Goal: Transaction & Acquisition: Purchase product/service

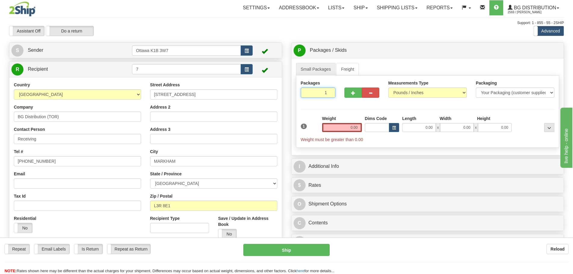
drag, startPoint x: 315, startPoint y: 90, endPoint x: 350, endPoint y: 99, distance: 36.3
click at [347, 98] on div "Packages 1 1" at bounding box center [427, 91] width 263 height 23
type input "7"
click at [370, 20] on div "Toggle navigation Settings Shipping Preferences Fields Preferences New" at bounding box center [286, 160] width 573 height 320
click at [532, 48] on span "Pack / Skid Level" at bounding box center [545, 50] width 28 height 4
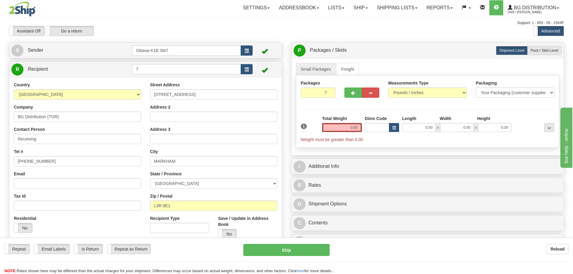
radio input "true"
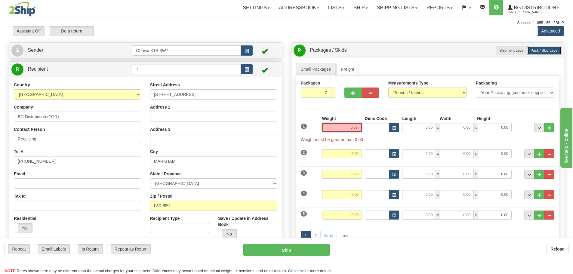
click at [335, 130] on input "0.00" at bounding box center [342, 127] width 40 height 9
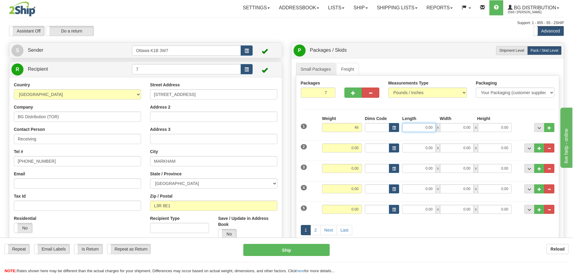
type input "46.00"
click at [415, 125] on input "0.00" at bounding box center [419, 127] width 34 height 9
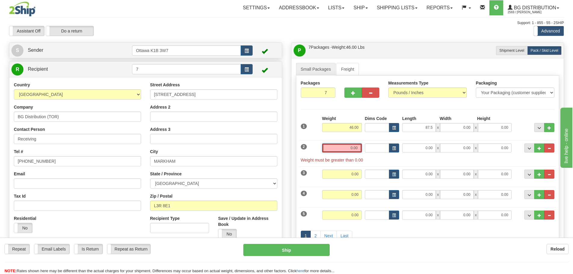
type input "87.50"
click at [325, 149] on input "0.00" at bounding box center [342, 147] width 40 height 9
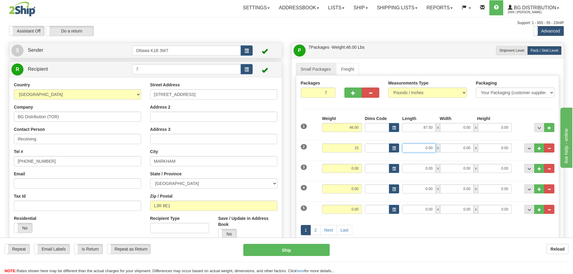
type input "15.00"
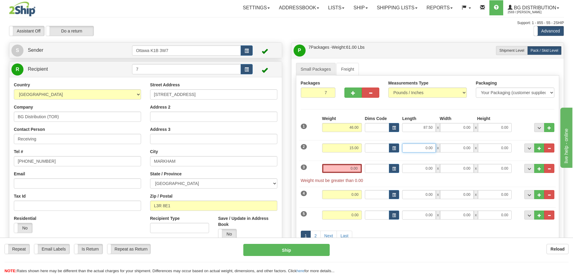
click at [412, 149] on input "0.00" at bounding box center [419, 147] width 34 height 9
type input "87.50"
click at [327, 171] on input "0.00" at bounding box center [342, 168] width 40 height 9
click at [327, 171] on input "text" at bounding box center [342, 168] width 40 height 9
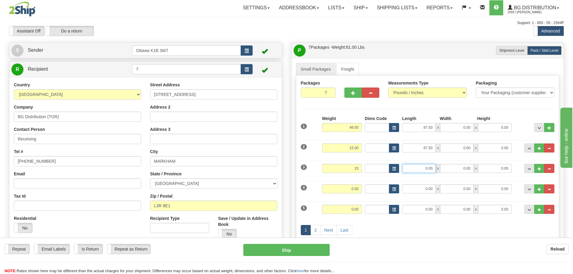
type input "23.00"
click at [423, 171] on input "0.00" at bounding box center [419, 168] width 34 height 9
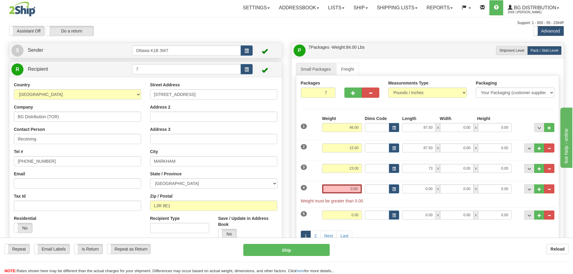
type input "73.00"
click at [347, 182] on div "4 Weight 0.00 Dims Code Length Width Height" at bounding box center [427, 191] width 257 height 26
click at [347, 188] on input "0.00" at bounding box center [342, 188] width 40 height 9
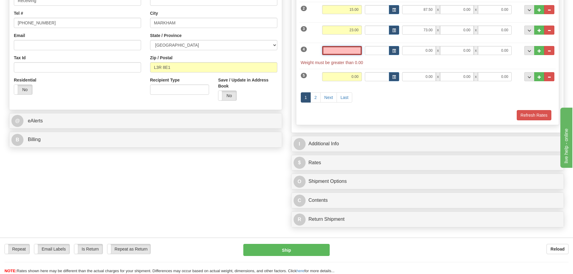
scroll to position [150, 0]
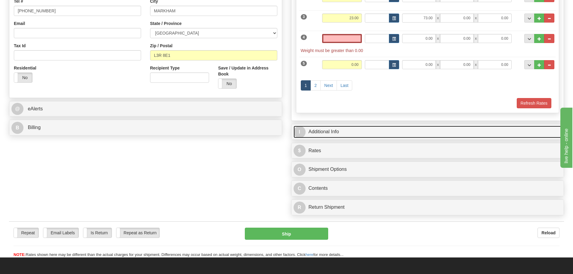
type input "0.00"
click at [365, 135] on link "I Additional Info" at bounding box center [428, 132] width 268 height 12
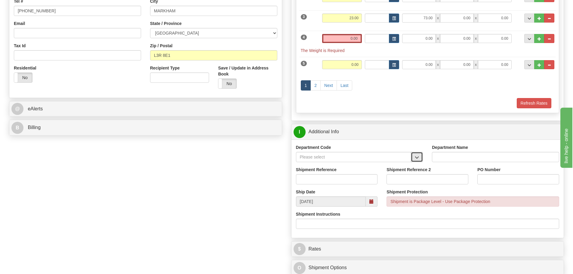
click at [416, 159] on span "button" at bounding box center [417, 158] width 4 height 4
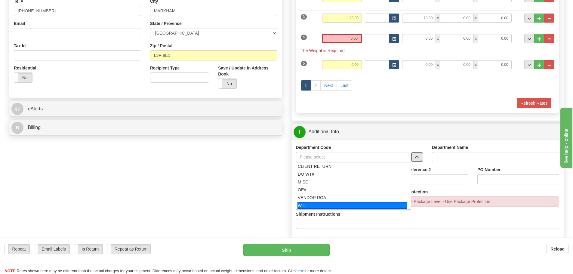
click at [333, 205] on div "WT#" at bounding box center [353, 205] width 110 height 7
type input "WT#"
type input "WAREHOUSE TRANSFERS"
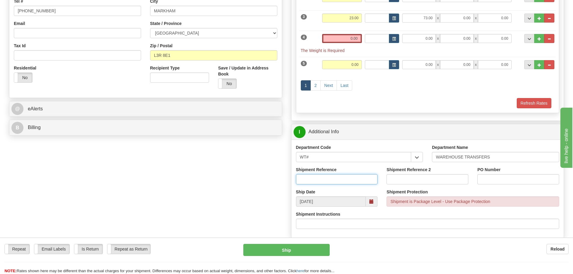
click at [336, 175] on input "Shipment Reference" at bounding box center [337, 179] width 82 height 10
type input "163911-02"
click at [427, 178] on input "Shipment Reference 2" at bounding box center [428, 179] width 82 height 10
type input "164042-01"
click at [501, 178] on input "PO Number" at bounding box center [518, 179] width 82 height 10
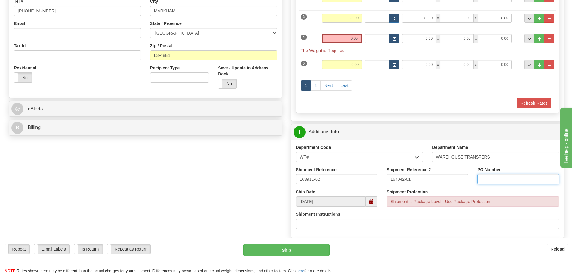
type input "N/A"
click at [349, 41] on input "0.00" at bounding box center [342, 38] width 40 height 9
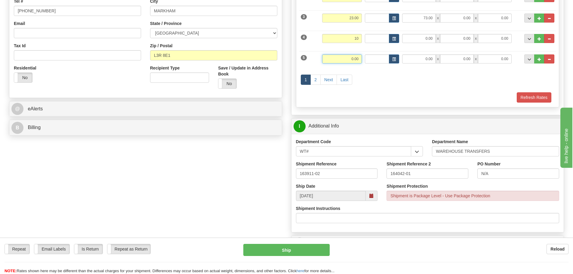
type input "10.00"
click at [354, 59] on input "0.00" at bounding box center [342, 58] width 40 height 9
click at [330, 79] on link "Next" at bounding box center [328, 80] width 17 height 10
type input "36.00"
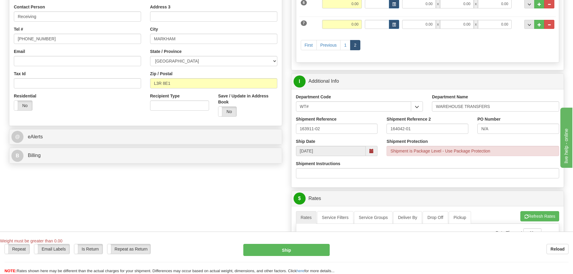
scroll to position [30, 0]
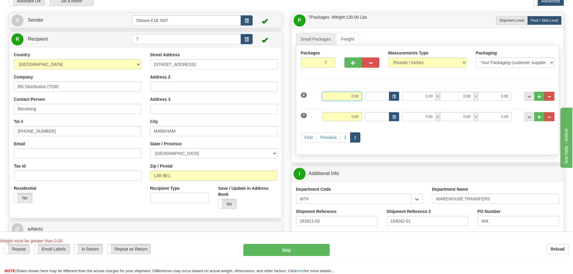
click at [338, 97] on input "0.00" at bounding box center [342, 96] width 40 height 9
type input "29.00"
click at [358, 118] on input "0.00" at bounding box center [342, 116] width 40 height 9
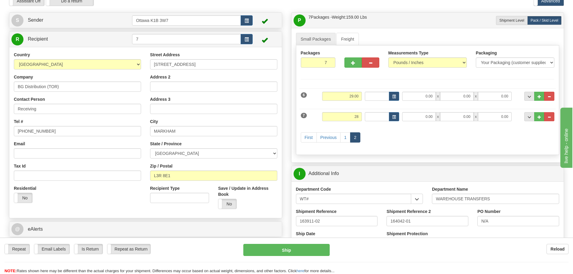
type input "28.00"
click at [413, 133] on div "First Previous 1 2" at bounding box center [427, 138] width 257 height 24
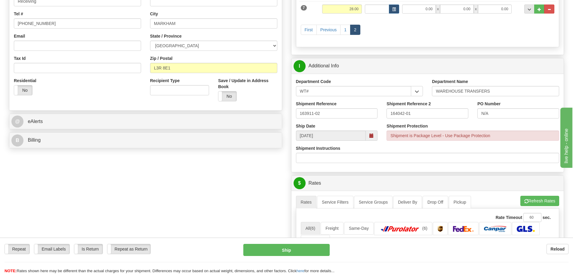
scroll to position [90, 0]
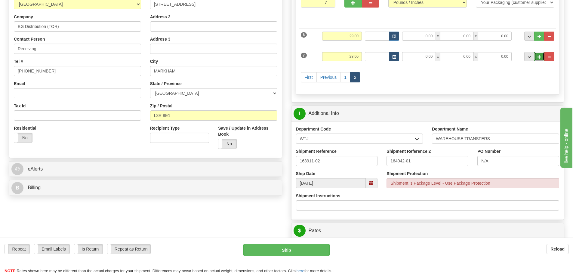
click at [538, 58] on span "..." at bounding box center [540, 56] width 4 height 3
type input "8"
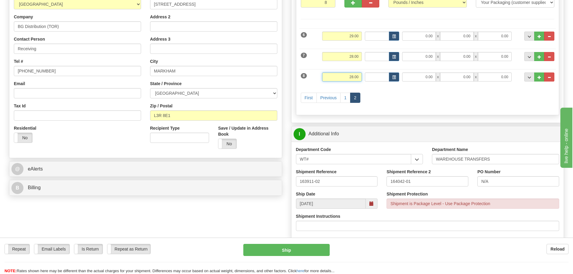
drag, startPoint x: 345, startPoint y: 76, endPoint x: 459, endPoint y: 113, distance: 120.3
click at [402, 95] on div "6 Weight 29.00 Dims Code 0.00" at bounding box center [428, 67] width 254 height 85
click at [451, 97] on div "First Previous 1 2" at bounding box center [427, 99] width 257 height 24
type input "8.00"
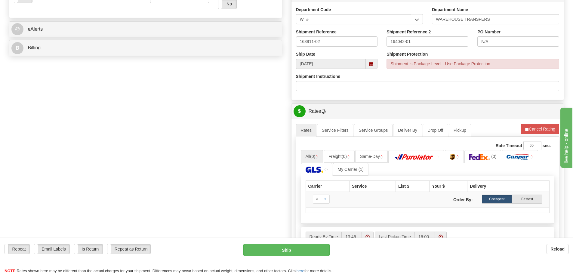
scroll to position [241, 0]
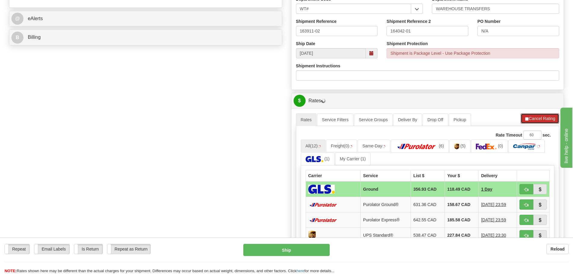
click at [538, 118] on button "Cancel Rating" at bounding box center [540, 118] width 39 height 10
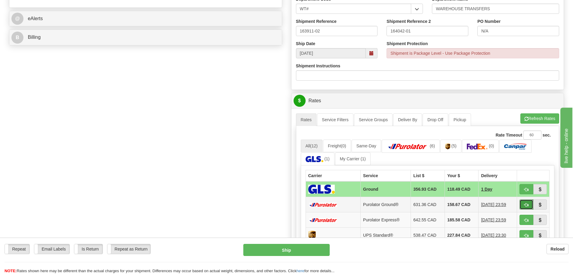
click at [527, 207] on button "button" at bounding box center [527, 204] width 14 height 10
type input "260"
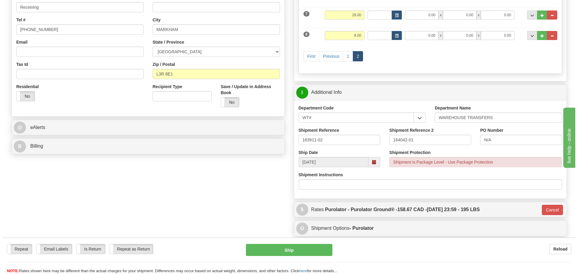
scroll to position [120, 0]
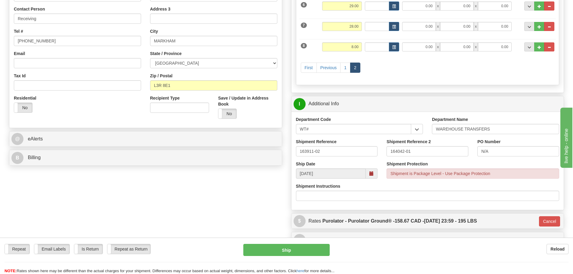
click at [276, 259] on div "Repeat Repeat Email Labels Email Labels Edit Is Return Is Return Repeat as Retu…" at bounding box center [286, 259] width 573 height 30
click at [276, 255] on button "Ship" at bounding box center [286, 250] width 86 height 12
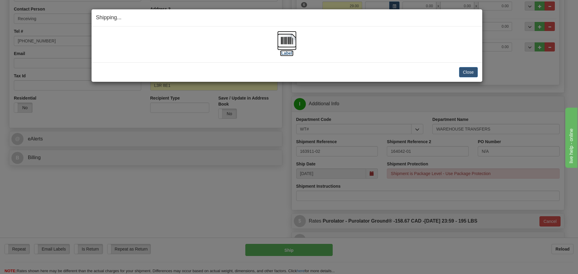
click at [288, 54] on label "[Label]" at bounding box center [287, 53] width 14 height 6
click at [471, 68] on button "Close" at bounding box center [468, 72] width 19 height 10
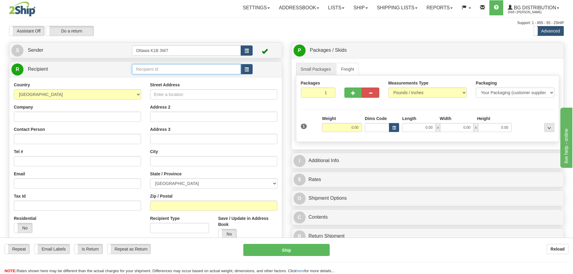
click at [162, 66] on input "text" at bounding box center [186, 69] width 109 height 10
type input "60545"
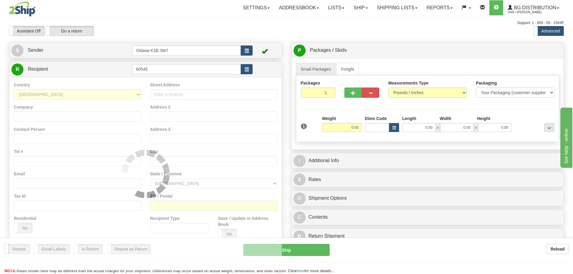
click at [217, 32] on div "Assistant On Assistant Off Do a return Do a return" at bounding box center [122, 31] width 235 height 10
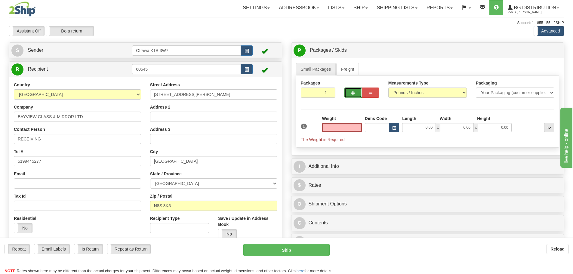
type input "0.00"
click at [356, 91] on button "button" at bounding box center [352, 93] width 17 height 10
type input "2"
click at [539, 52] on span "Pack / Skid Level" at bounding box center [545, 50] width 28 height 4
radio input "true"
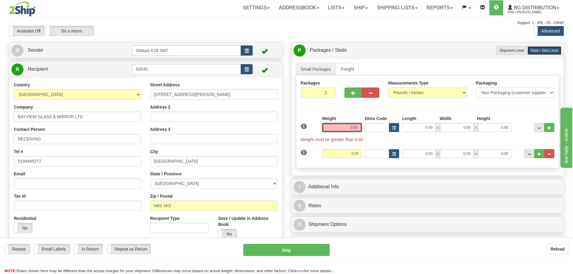
click at [331, 127] on input "0.00" at bounding box center [342, 127] width 40 height 9
type input "4"
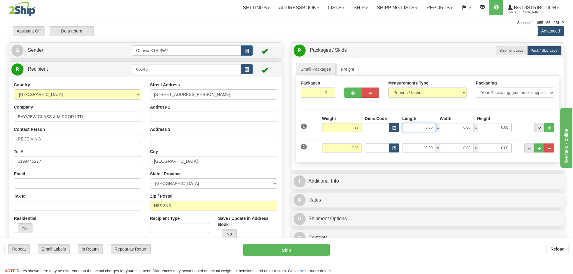
type input "39.00"
click at [415, 125] on input "0.00" at bounding box center [419, 127] width 34 height 9
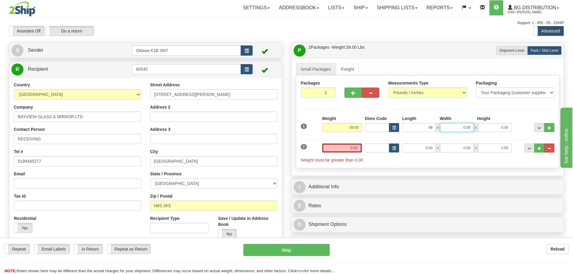
type input "98.00"
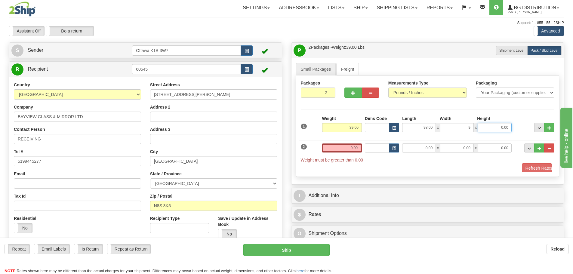
type input "9.00"
type input "6.00"
click at [347, 151] on input "0.00" at bounding box center [342, 147] width 40 height 9
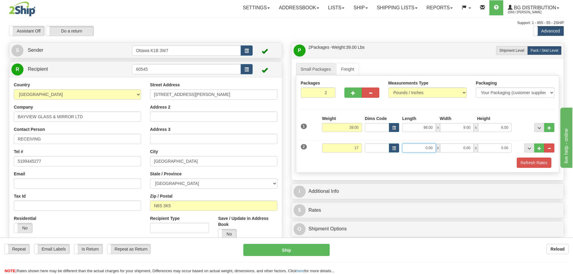
click at [409, 146] on input "0.00" at bounding box center [419, 147] width 34 height 9
type input "17.00"
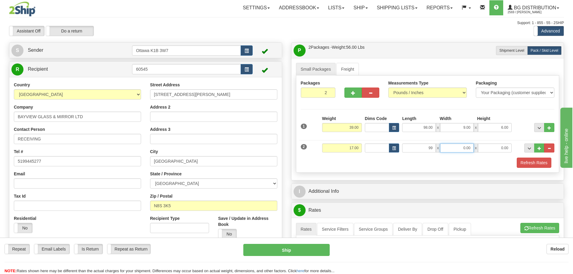
type input "99.00"
type input "8.00"
type input "4.00"
click at [543, 165] on button "Refresh Rates" at bounding box center [534, 163] width 35 height 10
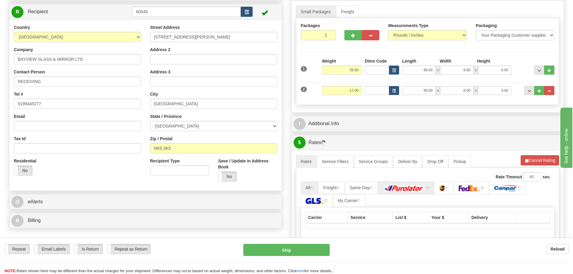
scroll to position [120, 0]
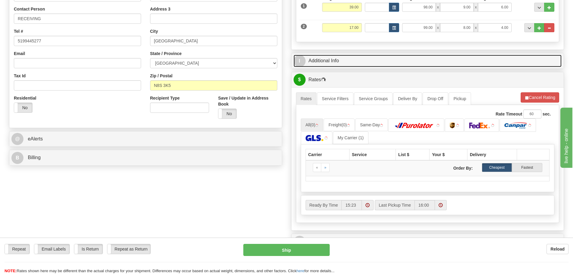
click at [362, 58] on link "I Additional Info" at bounding box center [428, 61] width 268 height 12
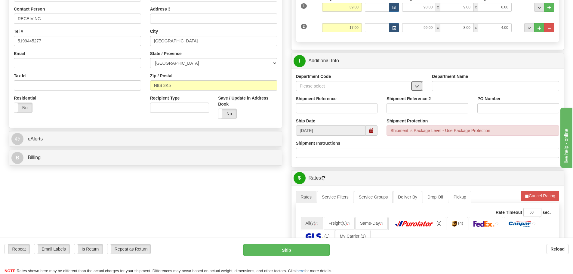
click at [414, 87] on button "button" at bounding box center [417, 86] width 12 height 10
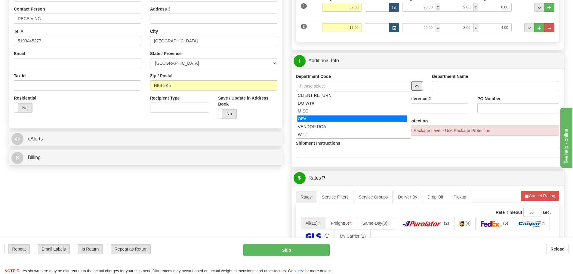
click at [354, 117] on div "OE#" at bounding box center [353, 119] width 110 height 7
type input "OE#"
type input "ORDERS"
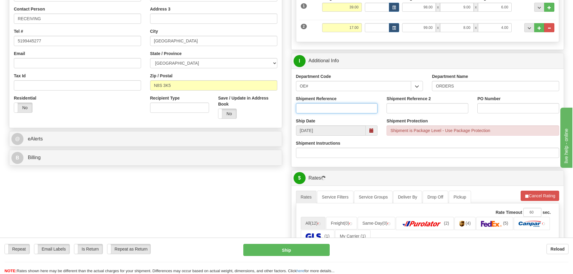
click at [339, 107] on input "Shipment Reference" at bounding box center [337, 108] width 82 height 10
type input "1"
type input "70179412-00"
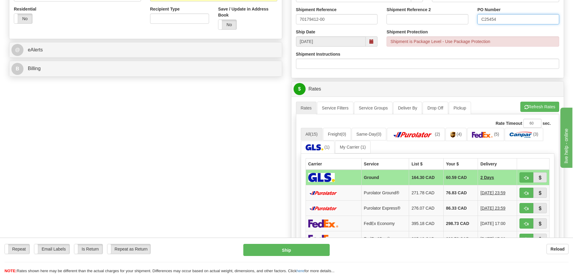
scroll to position [211, 0]
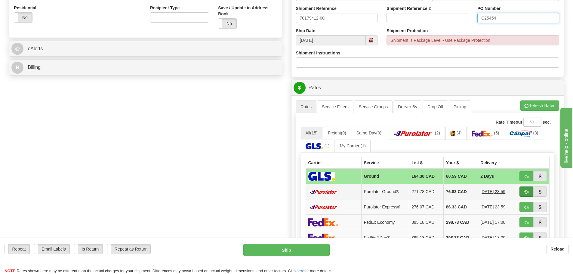
type input "C25454"
click at [521, 192] on button "button" at bounding box center [527, 192] width 14 height 10
type input "260"
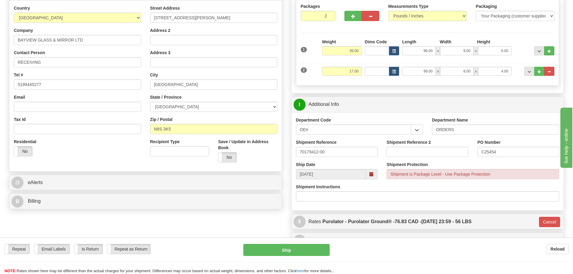
scroll to position [90, 0]
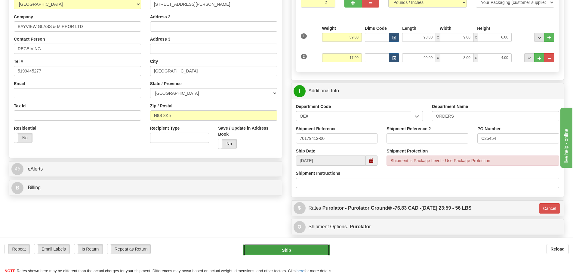
click at [269, 251] on button "Ship" at bounding box center [286, 250] width 86 height 12
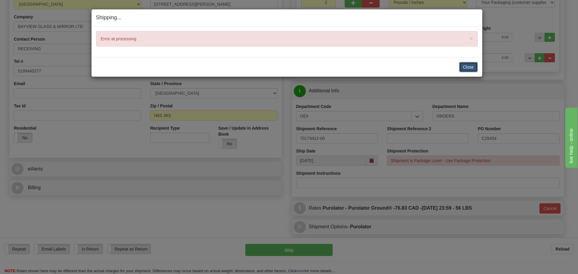
click at [467, 65] on button "Close" at bounding box center [468, 67] width 19 height 10
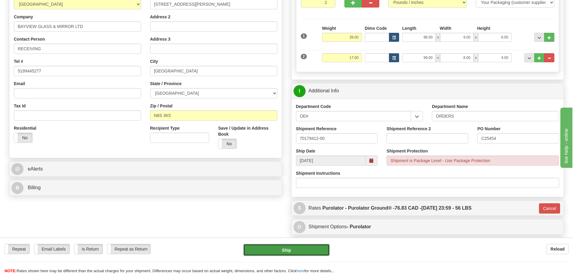
click at [272, 246] on button "Ship" at bounding box center [286, 250] width 86 height 12
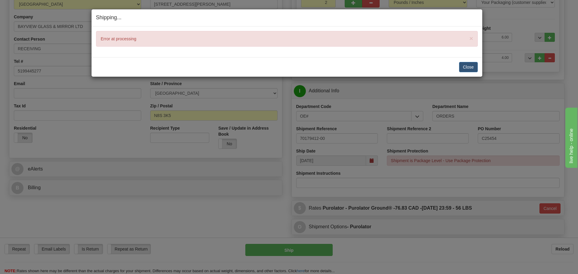
click at [479, 71] on div "Close Cancel Cancel Shipment and Quit Pickup Quit Pickup ONLY" at bounding box center [286, 67] width 390 height 20
click at [476, 69] on button "Close" at bounding box center [468, 67] width 19 height 10
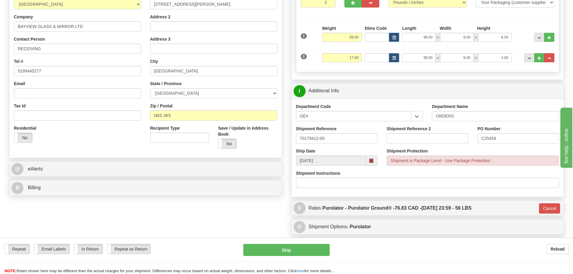
click at [292, 243] on div "Repeat Repeat Email Labels Email Labels Edit Is Return Is Return Repeat as Retu…" at bounding box center [286, 256] width 573 height 36
click at [292, 244] on button "Ship" at bounding box center [286, 250] width 86 height 12
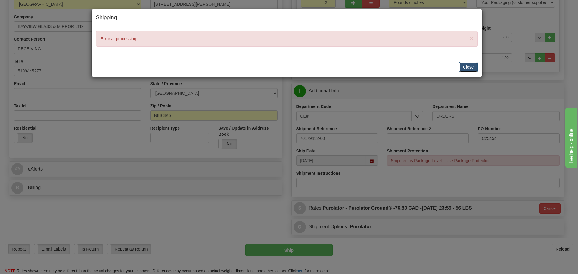
click at [470, 65] on button "Close" at bounding box center [468, 67] width 19 height 10
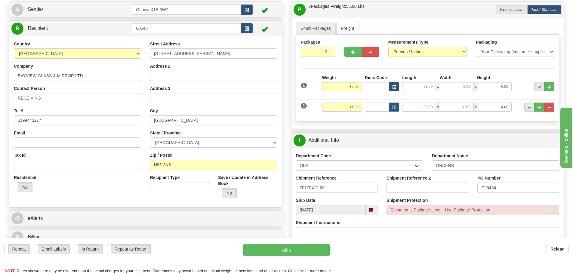
scroll to position [0, 0]
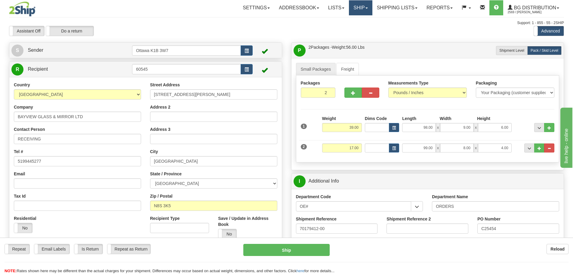
click at [362, 8] on link "Ship" at bounding box center [360, 7] width 23 height 15
click at [382, 10] on link "Shipping lists" at bounding box center [397, 7] width 50 height 15
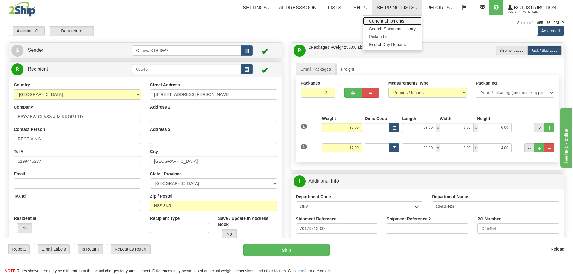
click at [379, 17] on link "Current Shipments" at bounding box center [392, 21] width 59 height 8
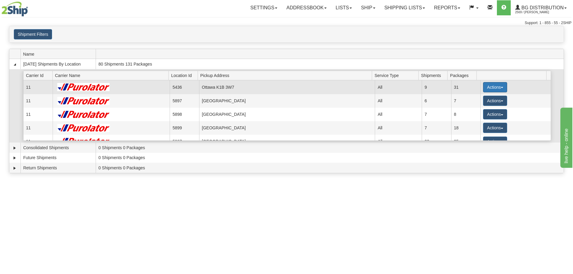
click at [494, 85] on button "Actions" at bounding box center [495, 87] width 24 height 10
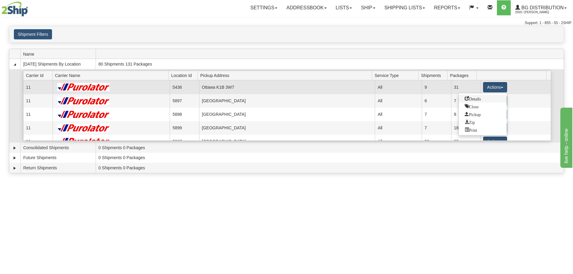
click at [477, 96] on span "Details" at bounding box center [473, 98] width 16 height 4
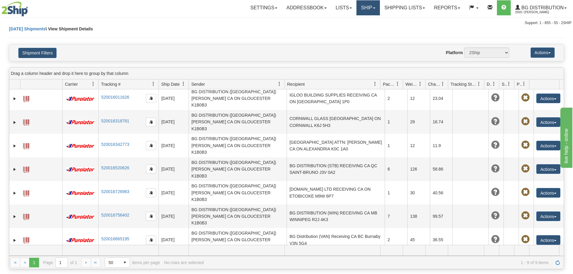
click at [369, 5] on link "Ship" at bounding box center [367, 7] width 23 height 15
click at [361, 22] on link "Ship Screen" at bounding box center [356, 21] width 48 height 8
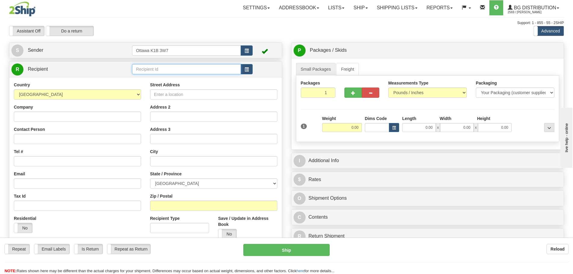
click at [163, 69] on input "text" at bounding box center [186, 69] width 109 height 10
type input "60545"
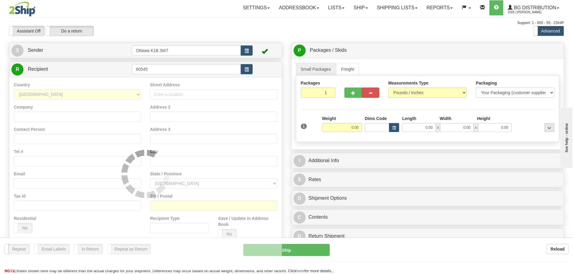
click at [267, 29] on div "Assistant On Assistant Off Do a return Do a return Previous Next Standard Advan…" at bounding box center [287, 31] width 564 height 10
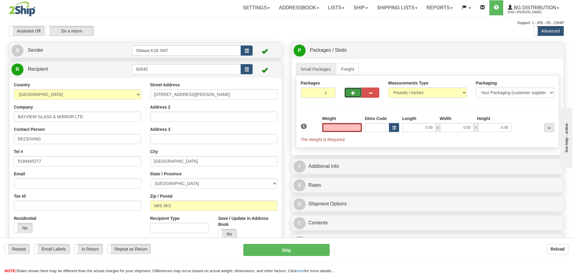
type input "0.00"
click at [353, 96] on button "button" at bounding box center [352, 93] width 17 height 10
type input "2"
click at [551, 52] on span "Pack / Skid Level" at bounding box center [545, 50] width 28 height 4
radio input "true"
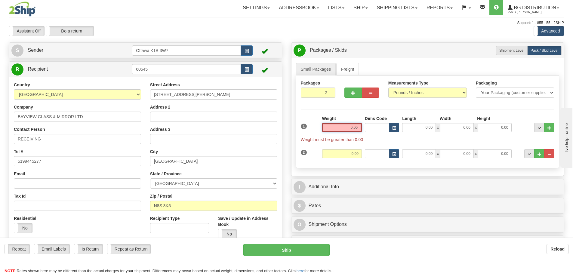
click at [342, 123] on input "0.00" at bounding box center [342, 127] width 40 height 9
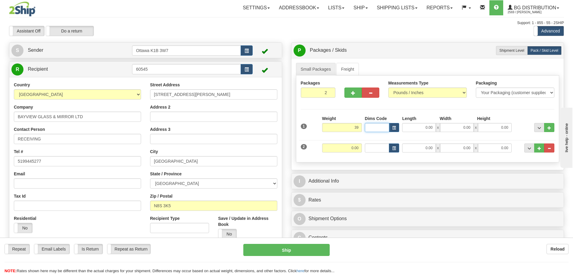
type input "39.00"
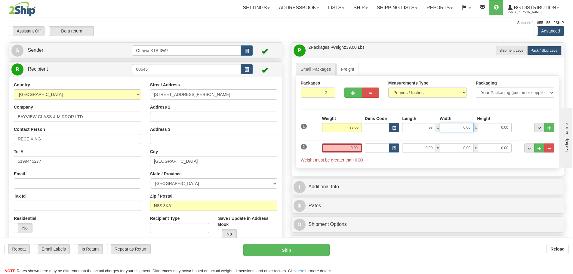
type input "98.00"
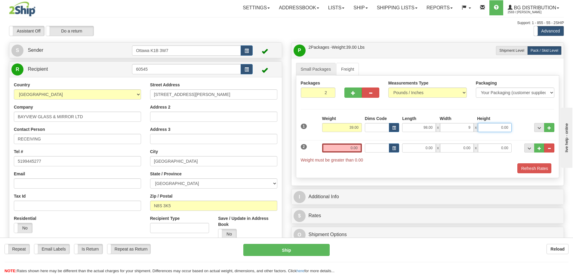
type input "9.00"
type input "6.00"
click at [353, 150] on input "0.00" at bounding box center [342, 147] width 40 height 9
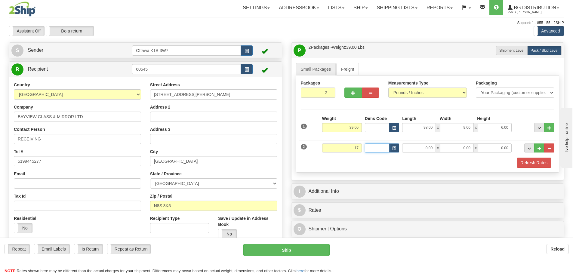
type input "17.00"
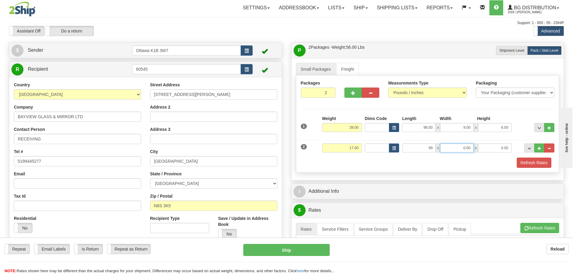
type input "99.00"
type input "8.00"
type input "4.00"
click at [539, 162] on button "Refresh Rates" at bounding box center [534, 163] width 35 height 10
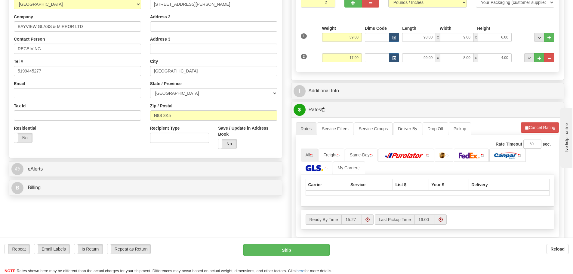
scroll to position [150, 0]
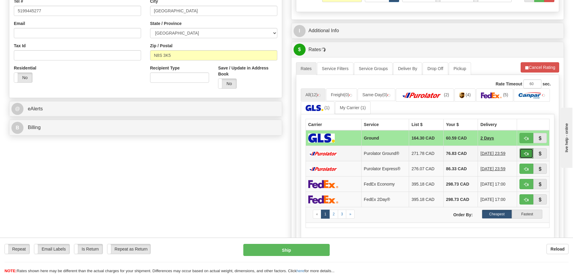
click at [523, 156] on button "button" at bounding box center [527, 153] width 14 height 10
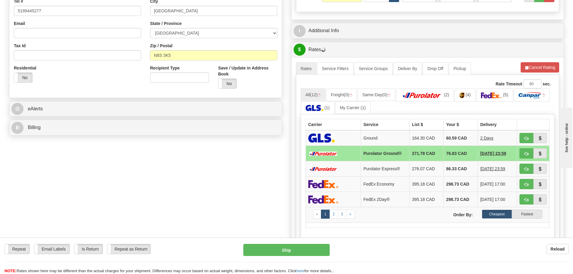
click at [535, 73] on ul "Rates Service Filters Service Groups Deliver By Drop Off Pickup Refresh Rates C…" at bounding box center [428, 68] width 264 height 13
click at [536, 70] on button "Cancel Rating" at bounding box center [540, 67] width 39 height 10
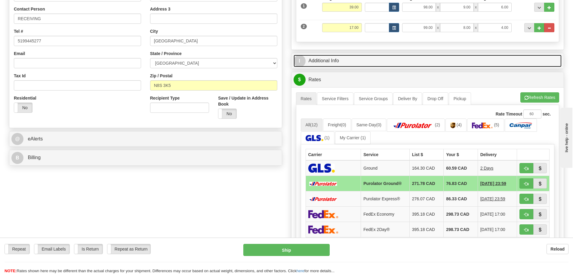
click at [371, 62] on link "I Additional Info" at bounding box center [428, 61] width 268 height 12
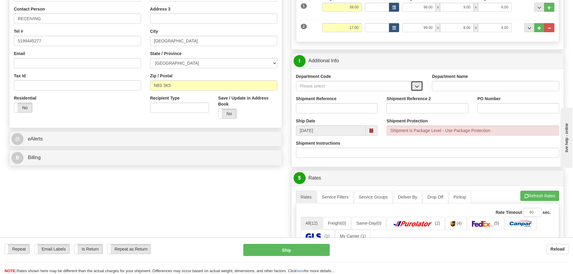
click at [412, 87] on button "button" at bounding box center [417, 86] width 12 height 10
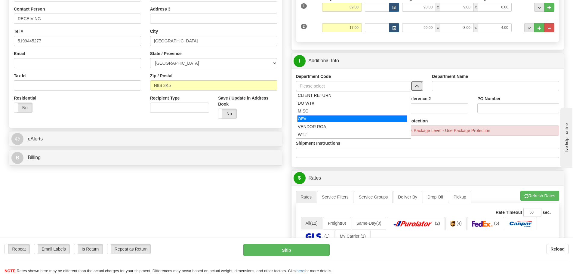
click at [353, 116] on div "OE#" at bounding box center [353, 119] width 110 height 7
type input "OE#"
type input "ORDERS"
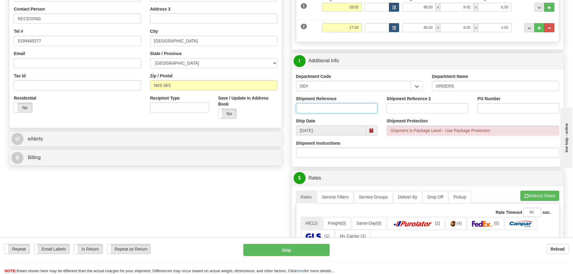
click at [346, 104] on input "Shipment Reference" at bounding box center [337, 108] width 82 height 10
type input "70179412-00"
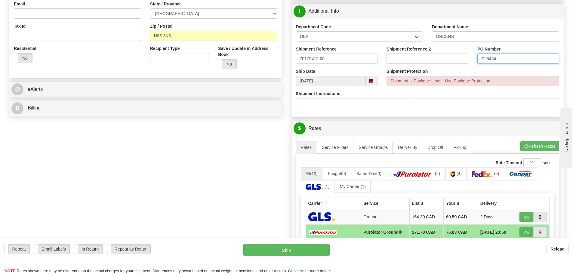
scroll to position [181, 0]
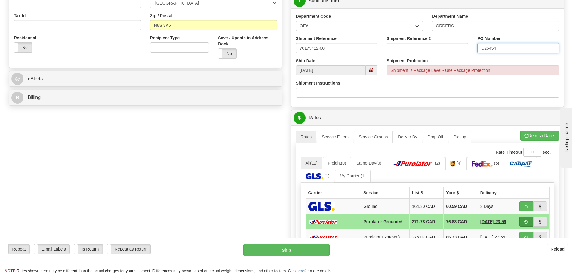
type input "C25454"
click at [524, 222] on button "button" at bounding box center [527, 222] width 14 height 10
type input "260"
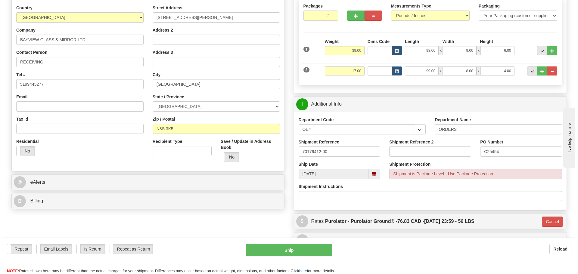
scroll to position [90, 0]
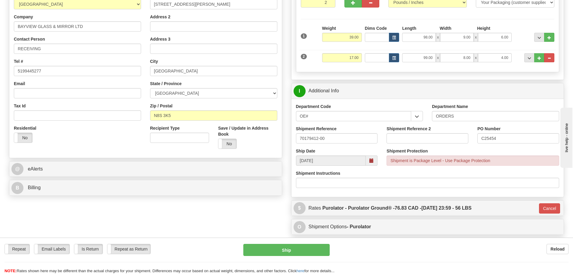
click at [311, 244] on div "Repeat Repeat Email Labels Email Labels Edit Is Return Is Return Repeat as Retu…" at bounding box center [286, 256] width 573 height 36
click at [311, 245] on button "Ship" at bounding box center [286, 250] width 86 height 12
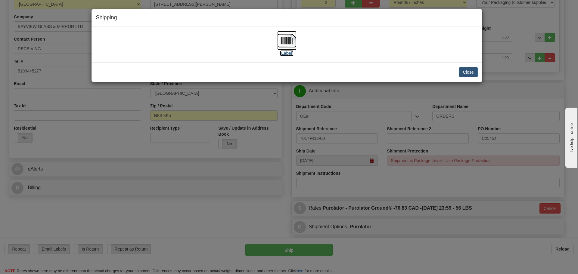
click at [290, 50] on label "[Label]" at bounding box center [287, 53] width 14 height 6
click at [469, 68] on button "Close" at bounding box center [468, 72] width 19 height 10
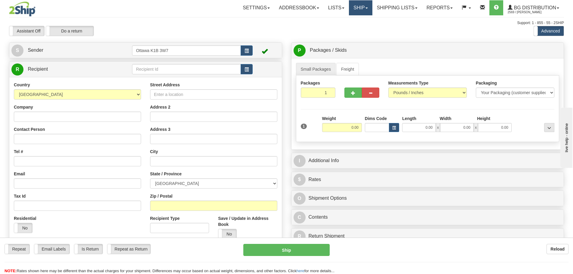
click at [358, 9] on link "Ship" at bounding box center [360, 7] width 23 height 15
click at [468, 36] on div "Toggle navigation Settings Shipping Preferences Fields Preferences New" at bounding box center [286, 171] width 573 height 342
